Goal: Use online tool/utility: Utilize a website feature to perform a specific function

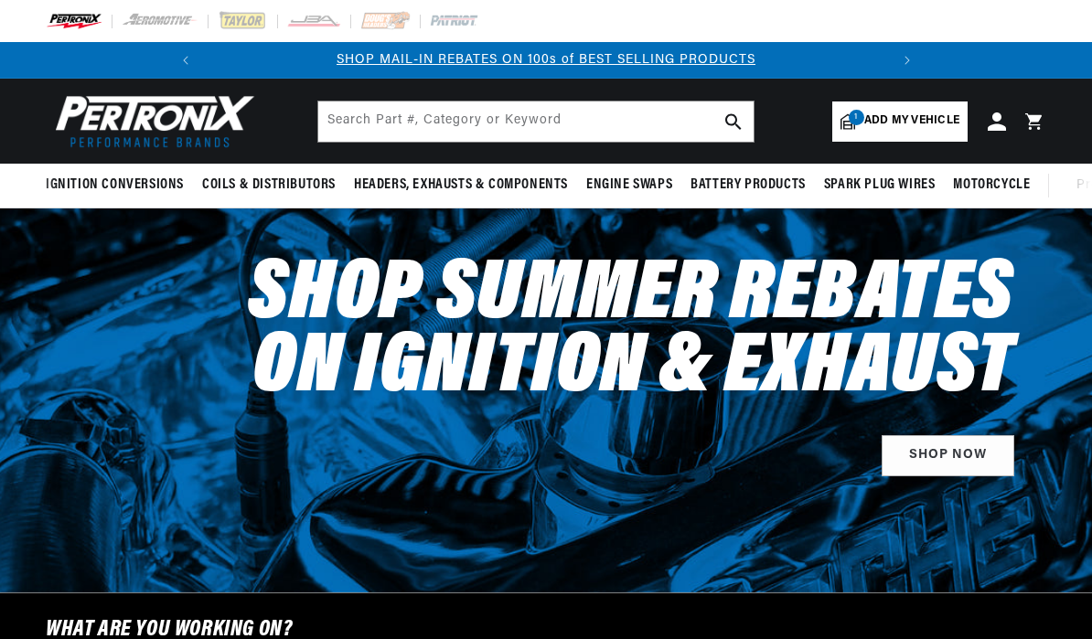
select select "1971"
select select "Mercedes-Benz"
select select "300SEL"
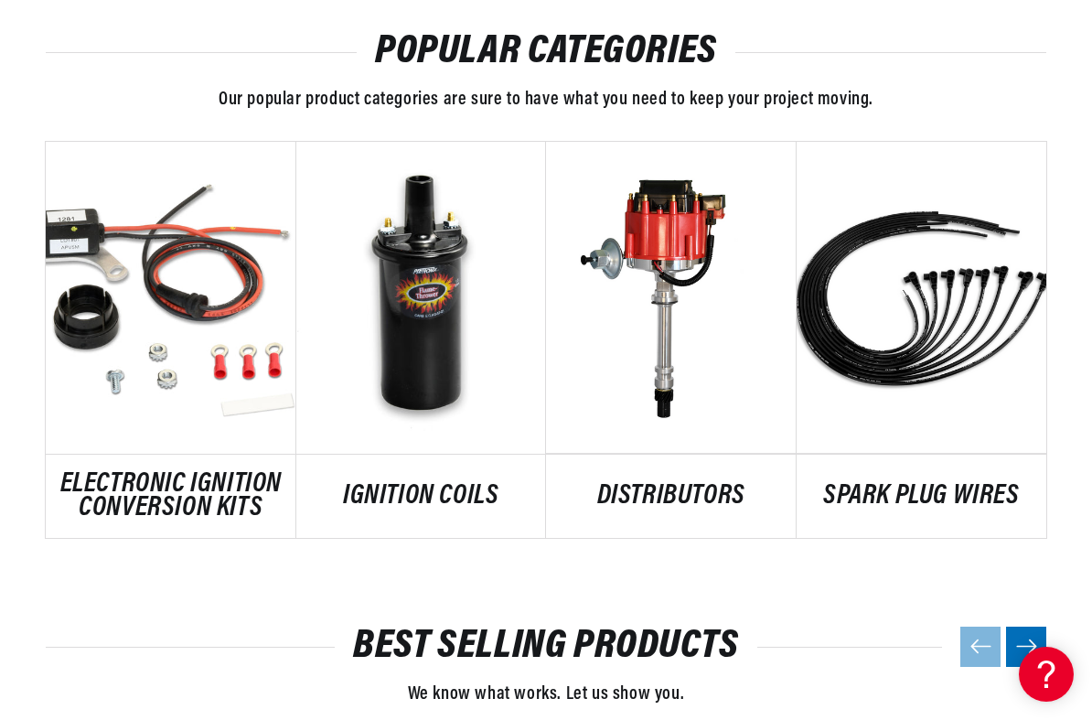
click at [135, 473] on link "ELECTRONIC IGNITION CONVERSION KITS" at bounding box center [171, 496] width 251 height 47
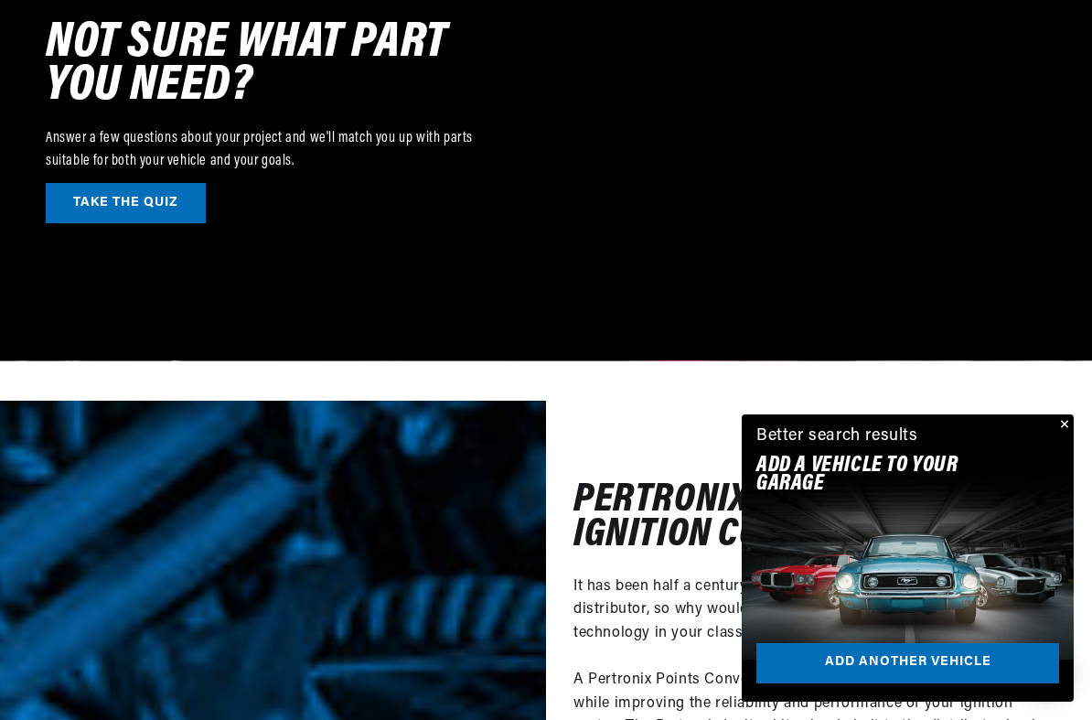
scroll to position [0, 683]
click at [106, 190] on link "TAKE THE QUIZ" at bounding box center [126, 203] width 160 height 41
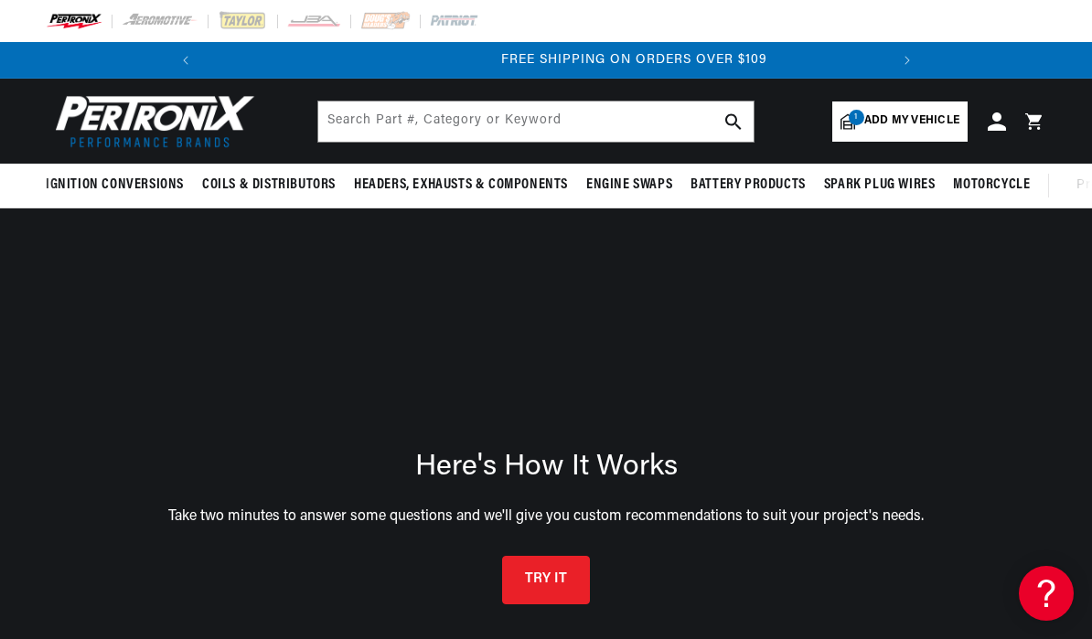
scroll to position [0, 683]
click at [561, 586] on button "TRY IT" at bounding box center [546, 577] width 88 height 48
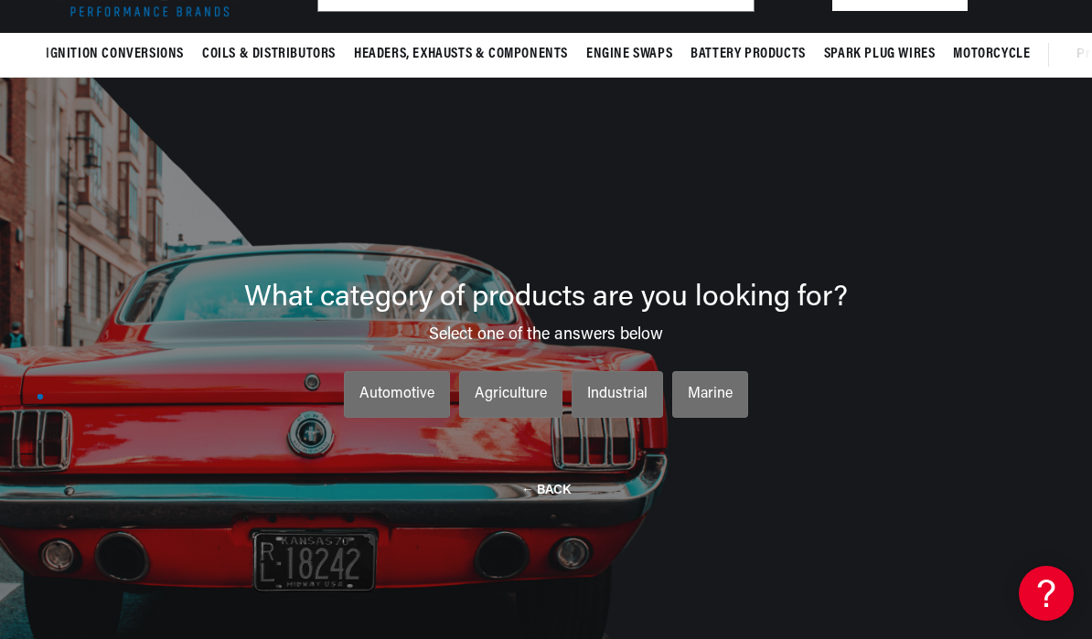
scroll to position [0, 0]
click at [412, 407] on div "Automotive" at bounding box center [396, 395] width 75 height 24
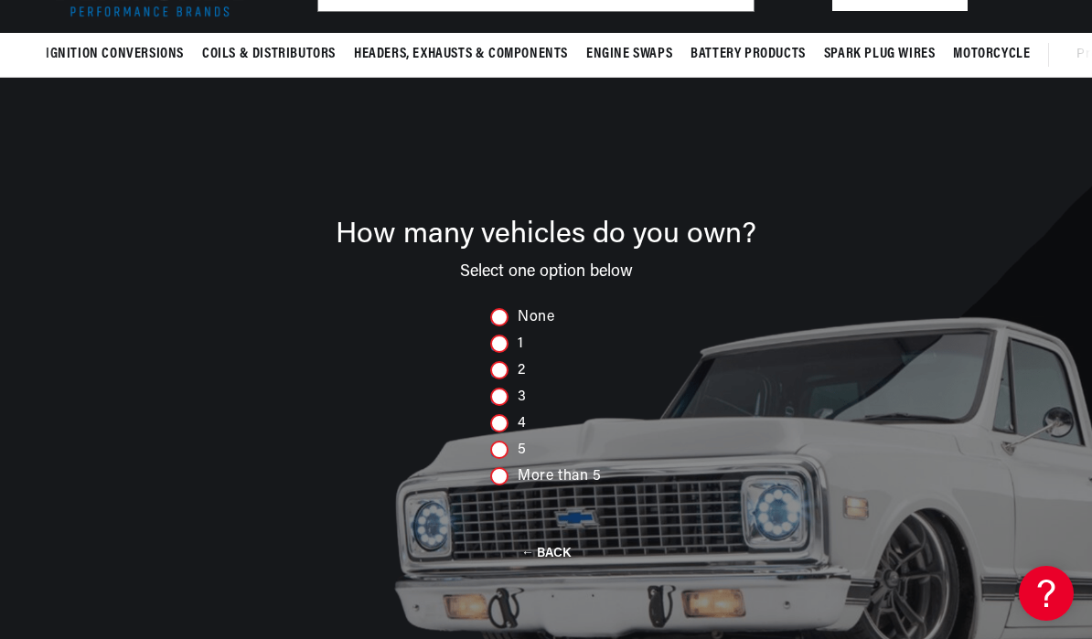
click at [508, 486] on div "More than 5" at bounding box center [546, 476] width 112 height 18
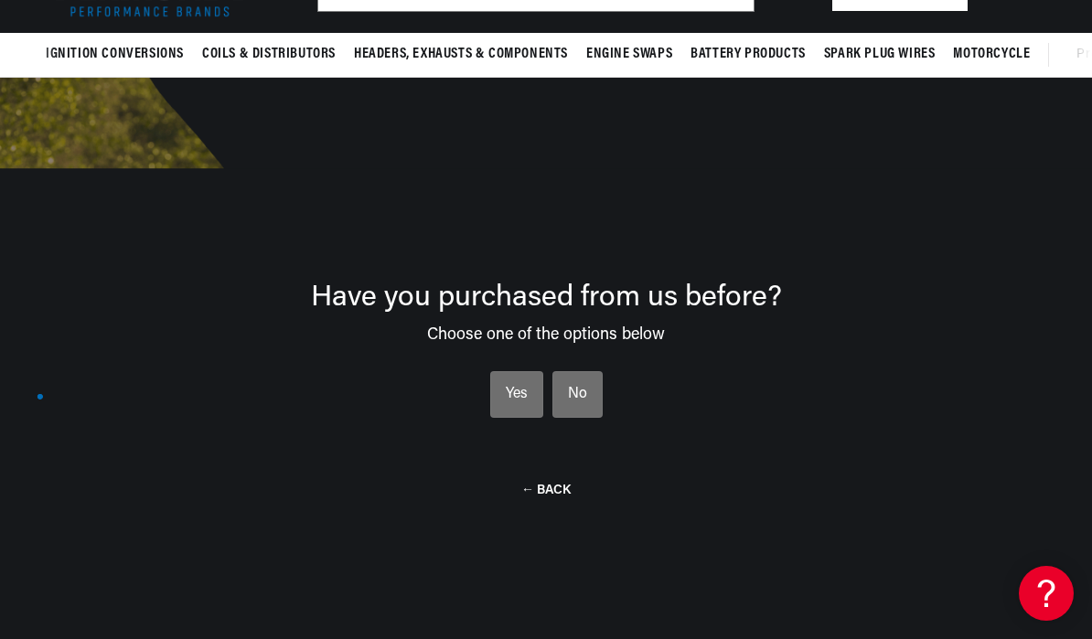
scroll to position [0, 177]
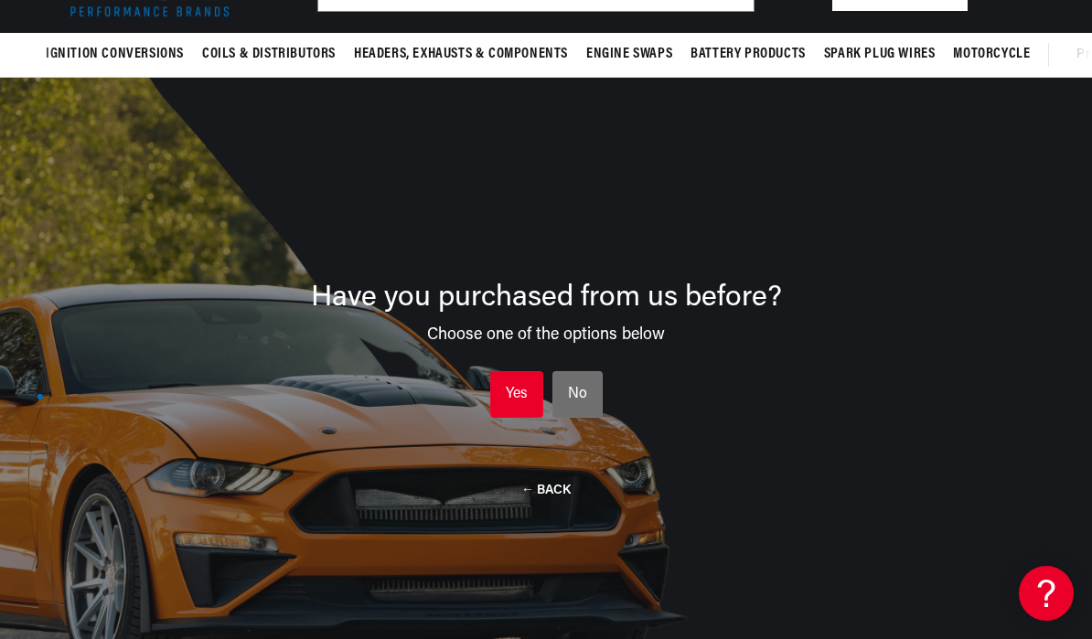
click at [529, 405] on li "Yes Yes Yes" at bounding box center [516, 395] width 53 height 48
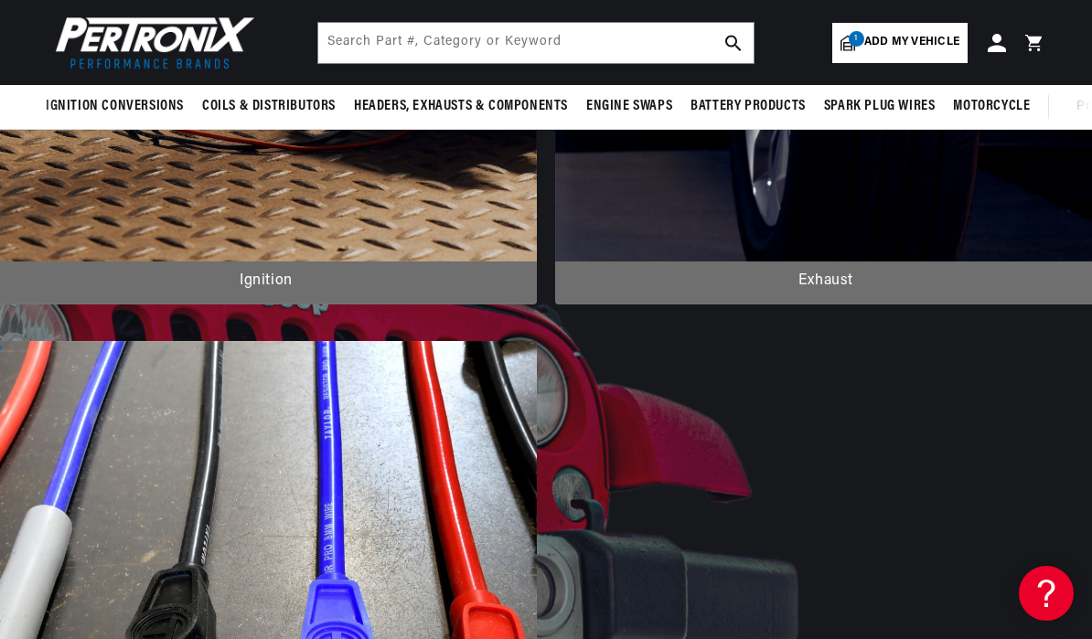
scroll to position [608, 0]
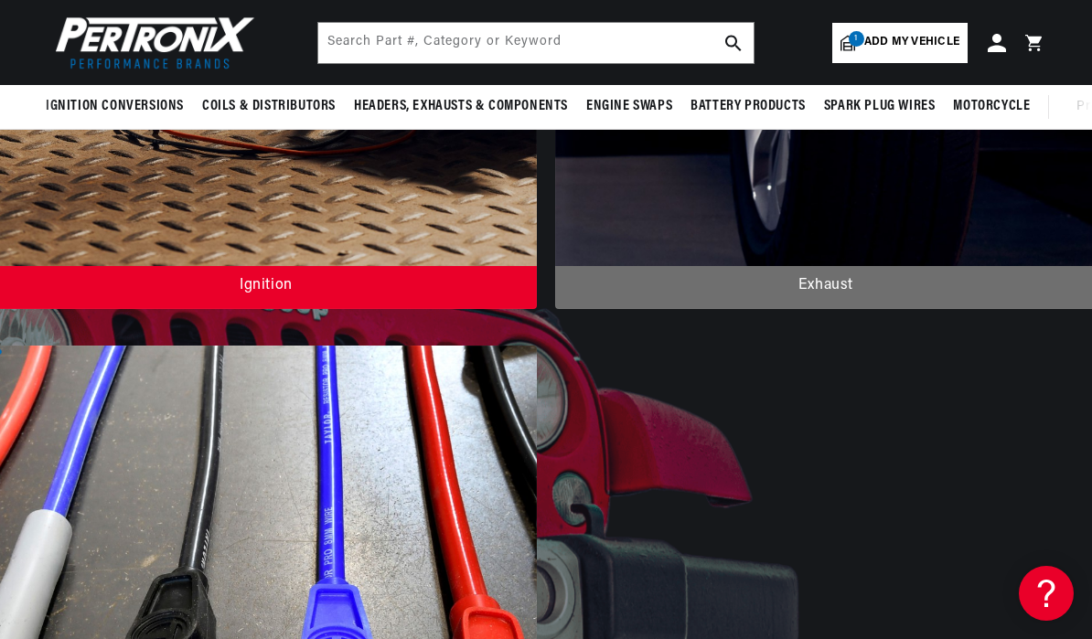
click at [355, 309] on div at bounding box center [265, 17] width 541 height 584
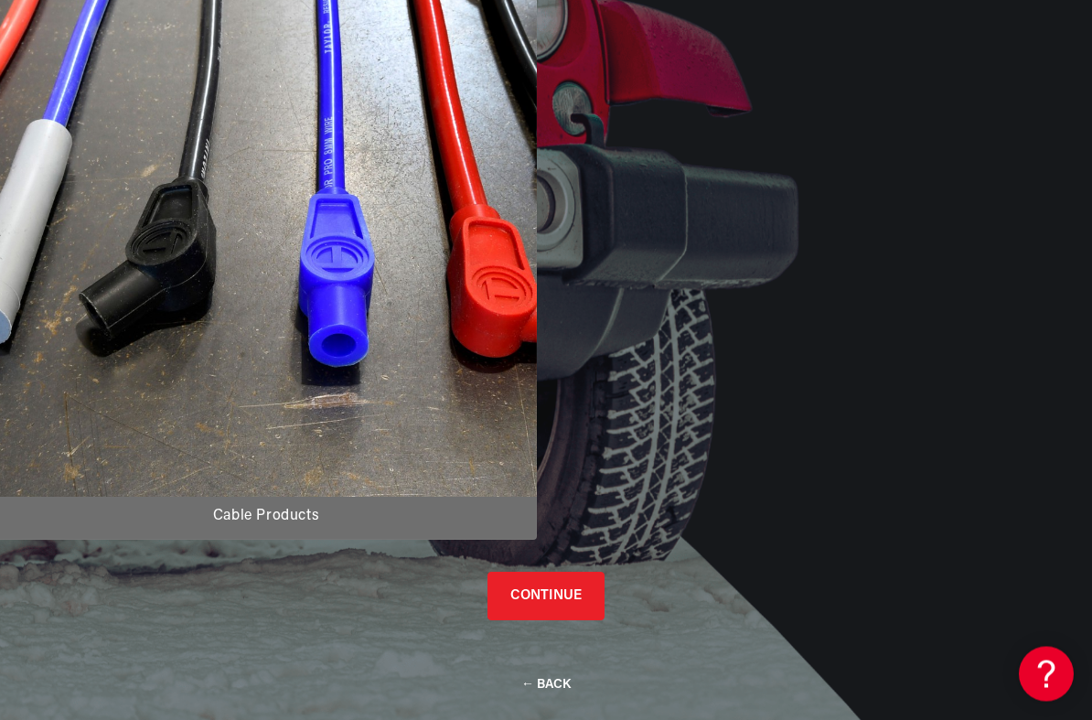
scroll to position [0, 0]
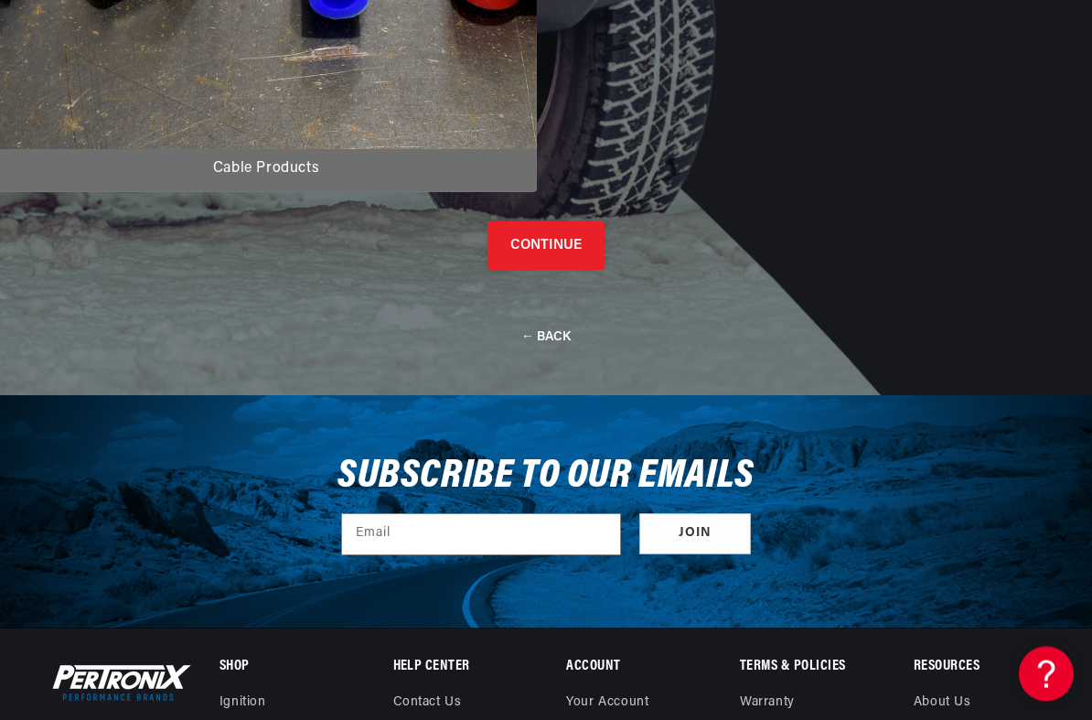
click at [567, 270] on button "CONTINUE" at bounding box center [545, 246] width 117 height 48
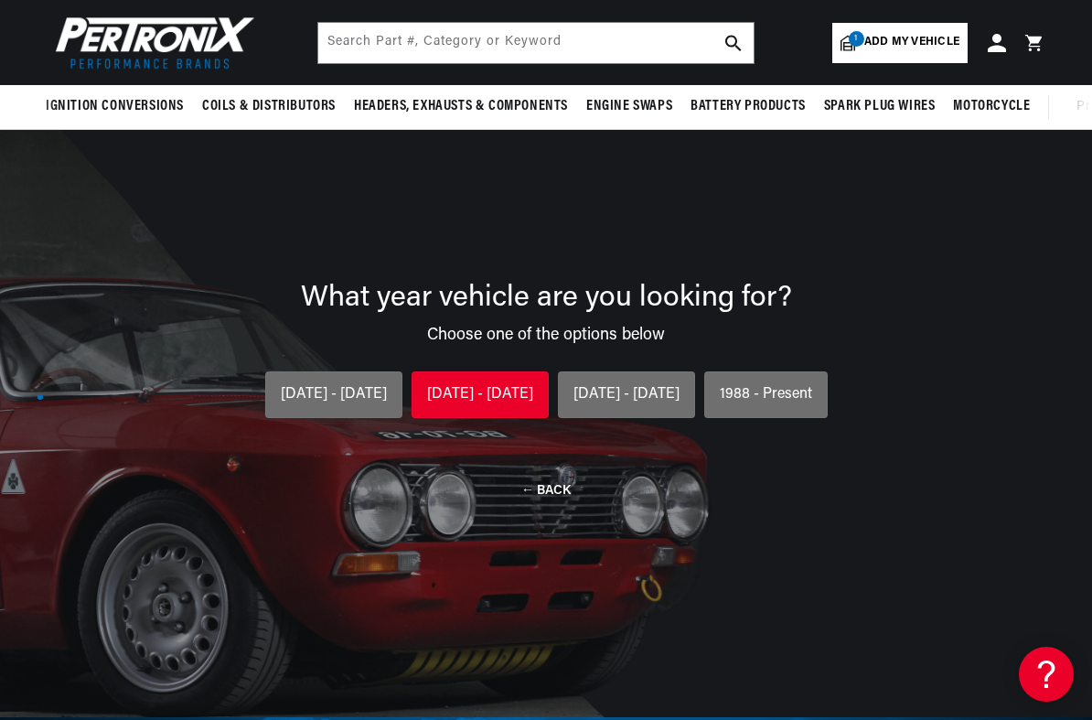
click at [499, 404] on div "1954 - 1974" at bounding box center [480, 395] width 106 height 24
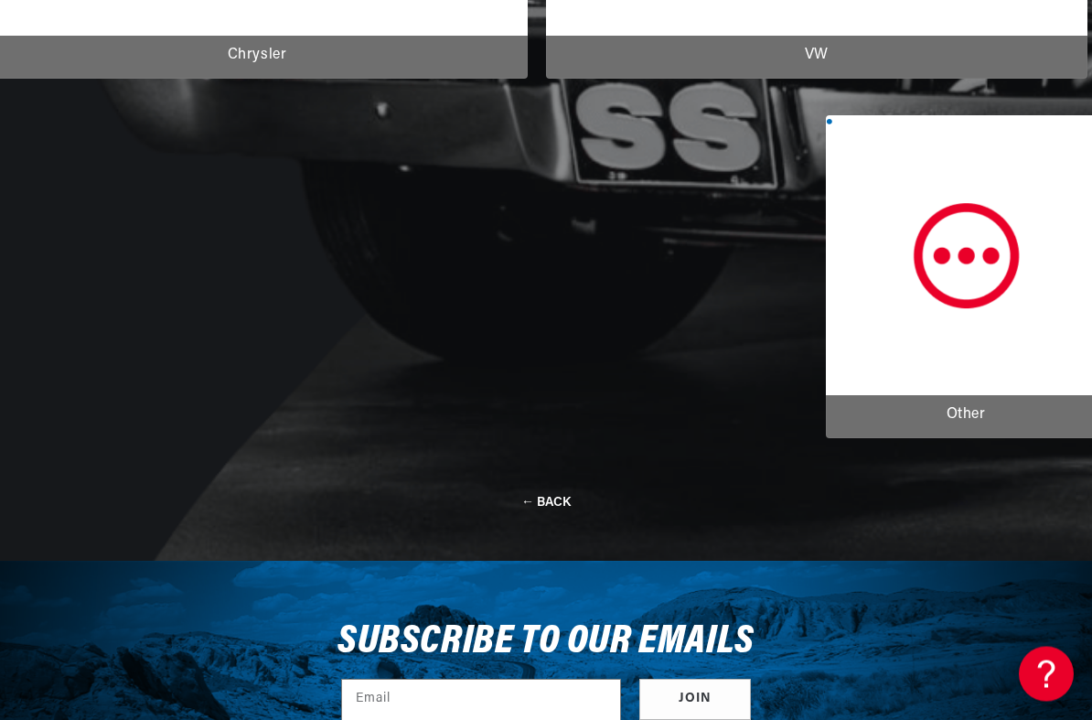
scroll to position [1461, 0]
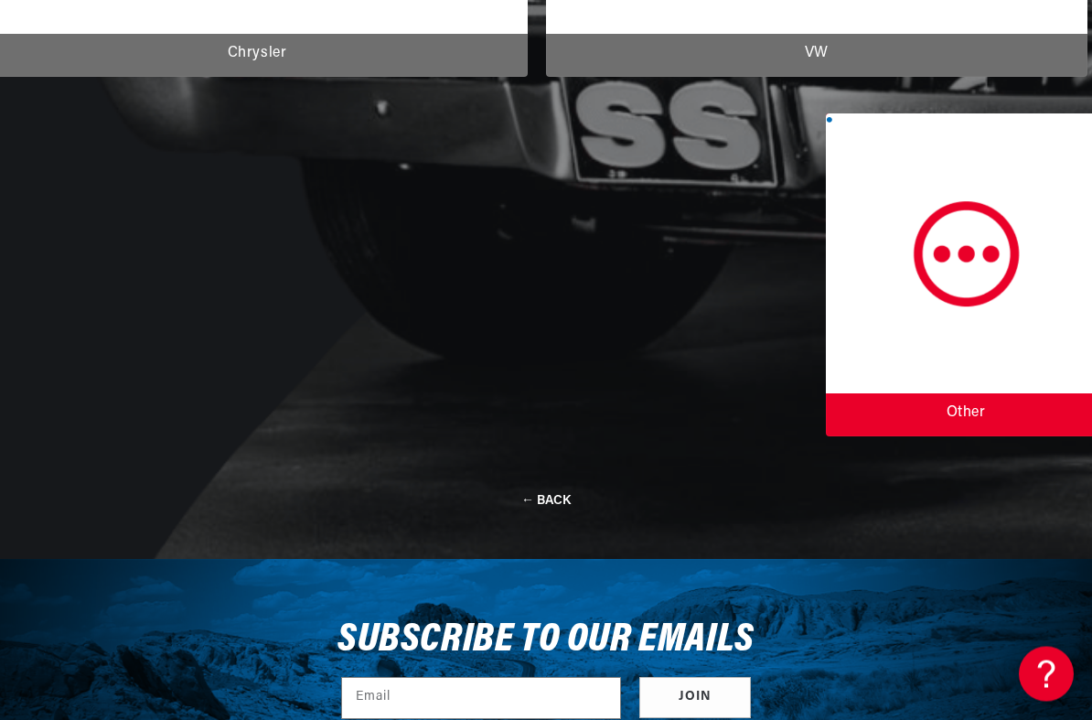
click at [981, 292] on div at bounding box center [966, 275] width 280 height 323
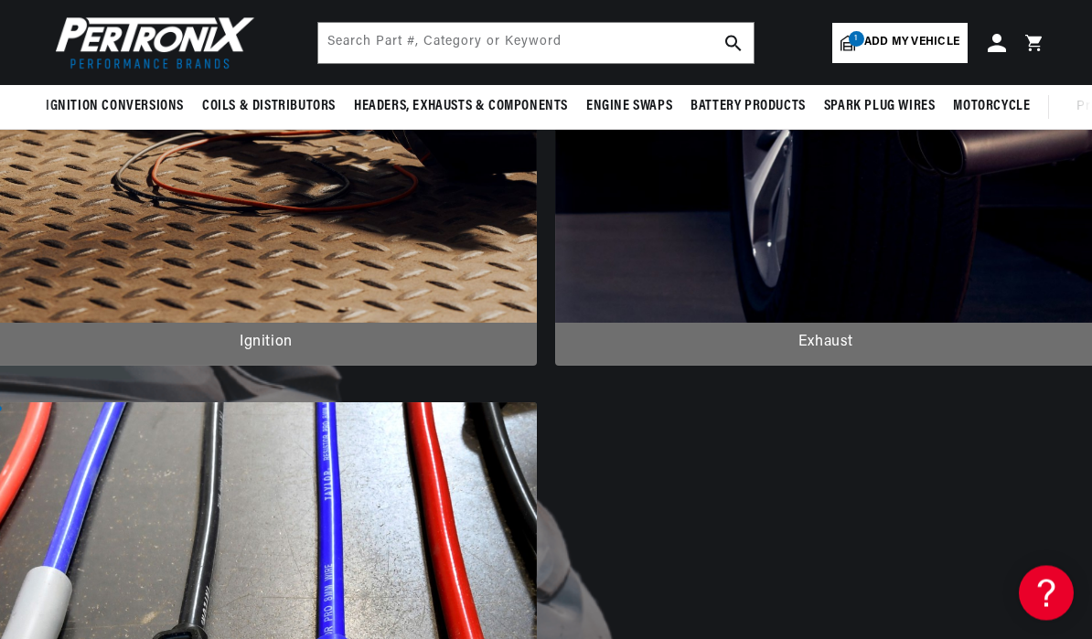
scroll to position [0, 683]
click at [925, 36] on span "Add my vehicle" at bounding box center [911, 42] width 95 height 17
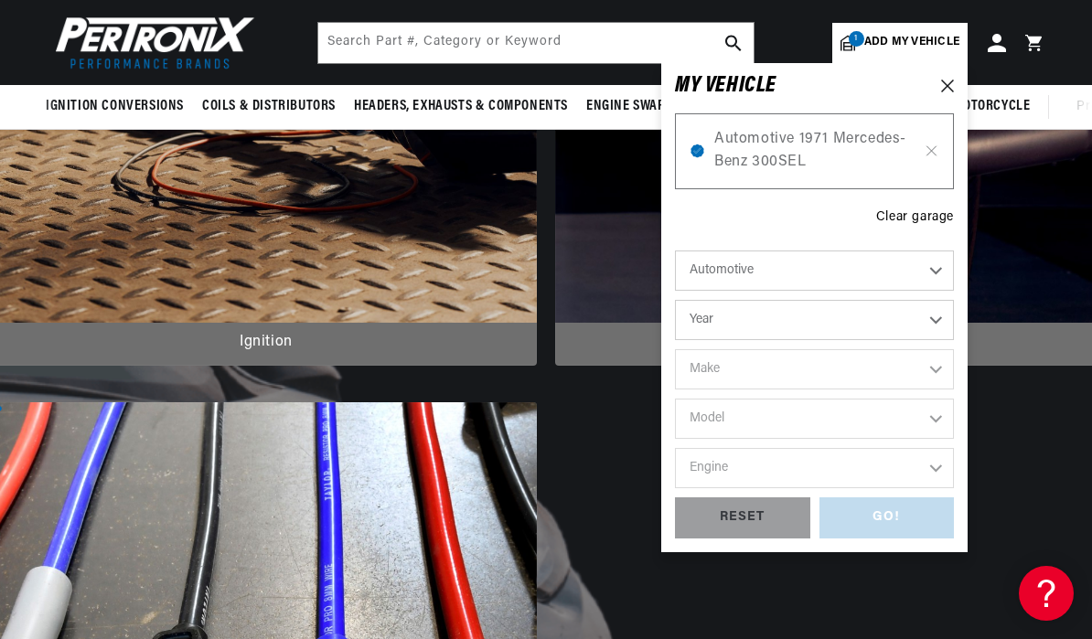
click at [950, 273] on select "Automotive Agricultural Industrial Marine Motorcycle" at bounding box center [814, 271] width 279 height 40
click at [903, 325] on select "Year 2022 2021 2020 2019 2018 2017 2016 2015 2014 2013 2012 2011 2010 2009 2008…" at bounding box center [814, 320] width 279 height 40
select select "1971"
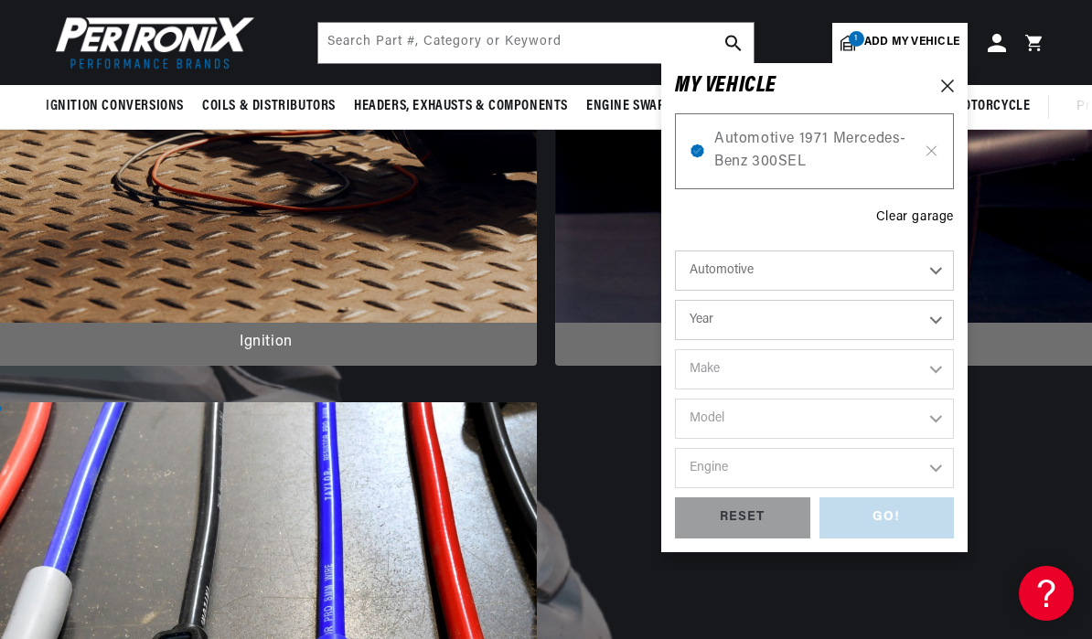
select select "1971"
click at [771, 375] on select "Make Alfa Romeo American Motors Aston Martin Audi Austin Avanti BMW Buick Cadil…" at bounding box center [814, 369] width 279 height 40
select select "Mercedes-Benz"
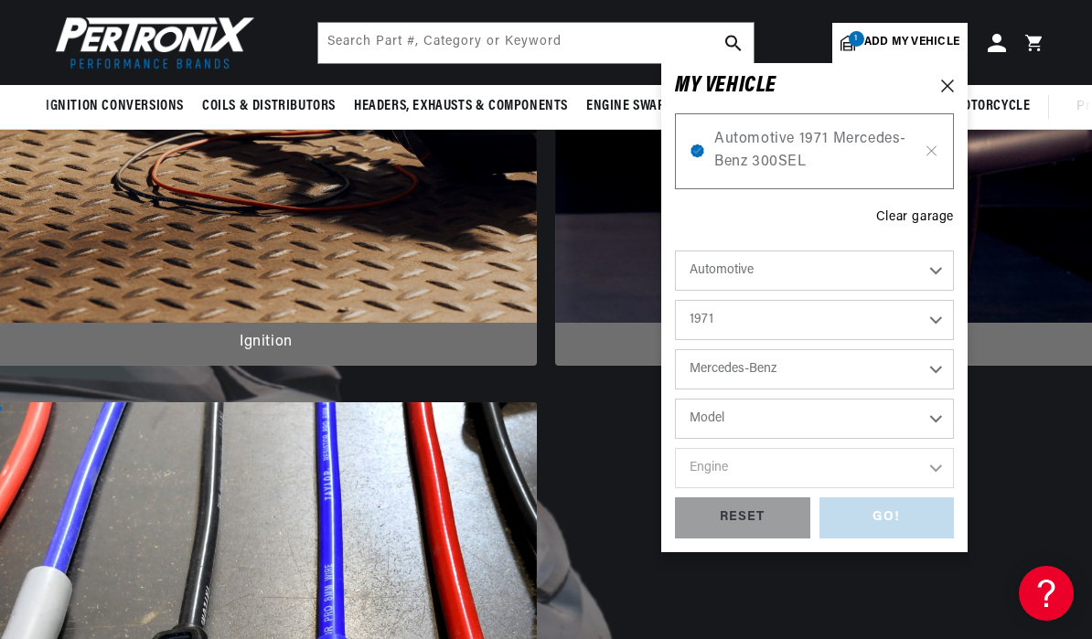
scroll to position [0, 683]
click at [943, 424] on select "Model 250C 280S 280SE 300SEL 600" at bounding box center [814, 419] width 279 height 40
select select "600"
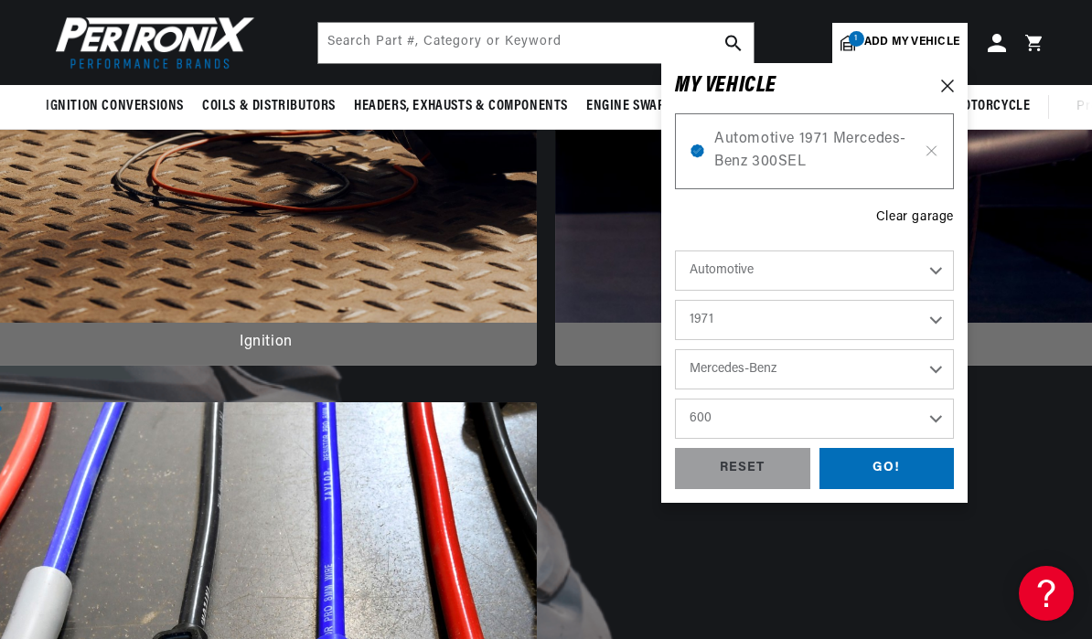
scroll to position [0, 0]
click at [952, 410] on select "250C 280S 280SE 300SEL 600" at bounding box center [814, 419] width 279 height 40
click at [813, 369] on select "Alfa Romeo American Motors Aston Martin Audi Austin Avanti BMW Buick Cadillac C…" at bounding box center [814, 369] width 279 height 40
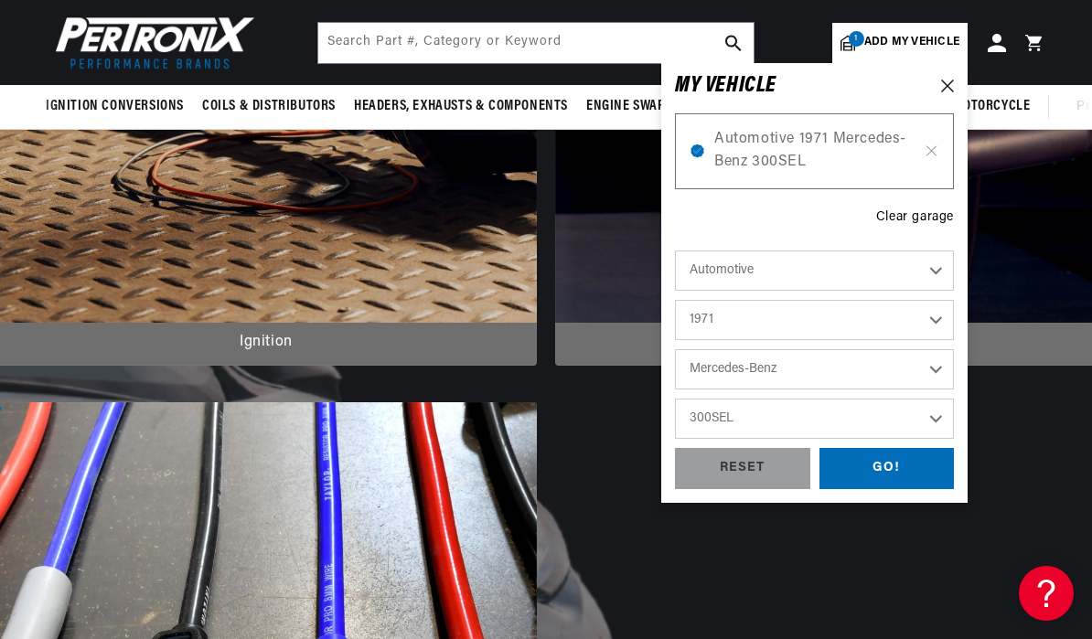
click at [886, 422] on select "250C 280S 280SE 300SEL 600" at bounding box center [814, 419] width 279 height 40
select select "280SE"
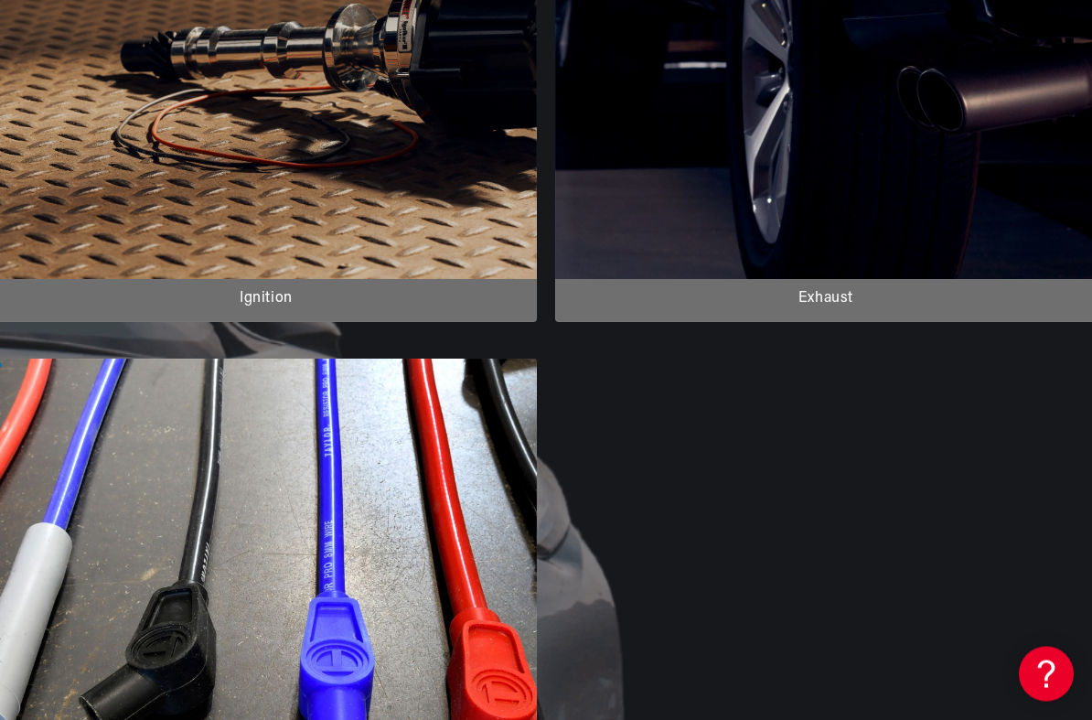
scroll to position [595, 0]
click at [892, 505] on ul "Ignition Exhaust Cable Products" at bounding box center [546, 326] width 1046 height 1233
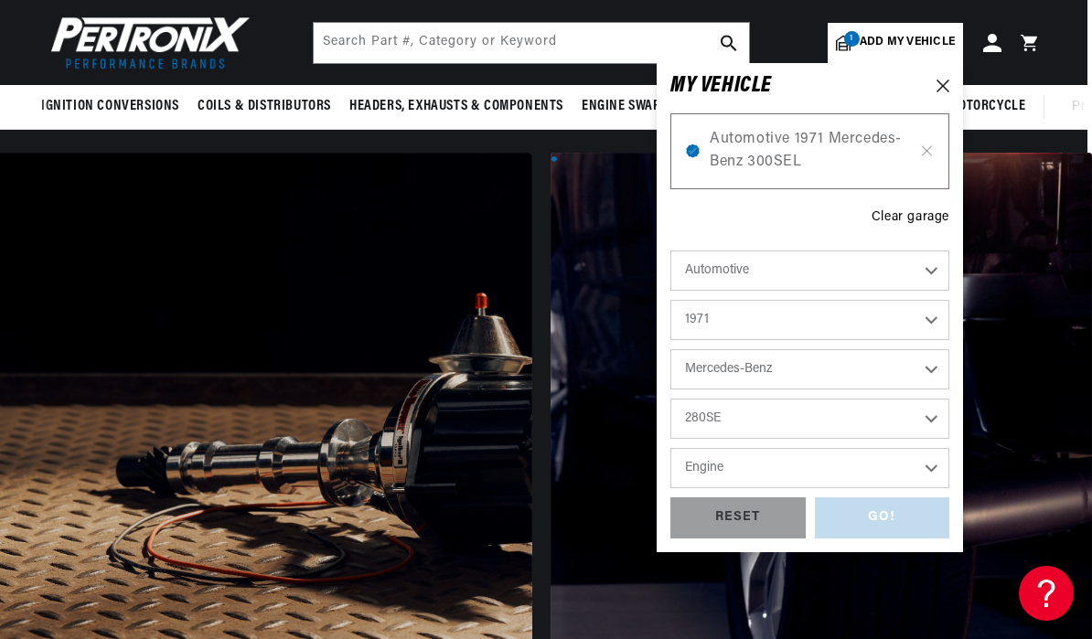
scroll to position [0, 683]
click at [887, 469] on select "Engine 3.5L" at bounding box center [809, 468] width 279 height 40
click at [947, 461] on select "Engine 3.5L" at bounding box center [809, 468] width 279 height 40
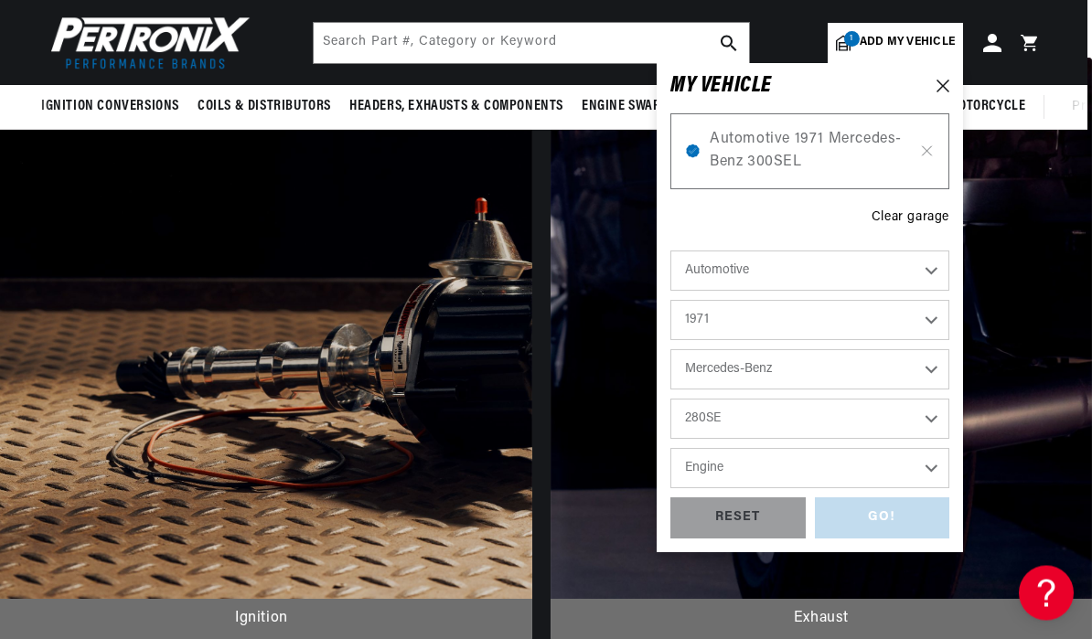
scroll to position [0, 683]
